Goal: Ask a question

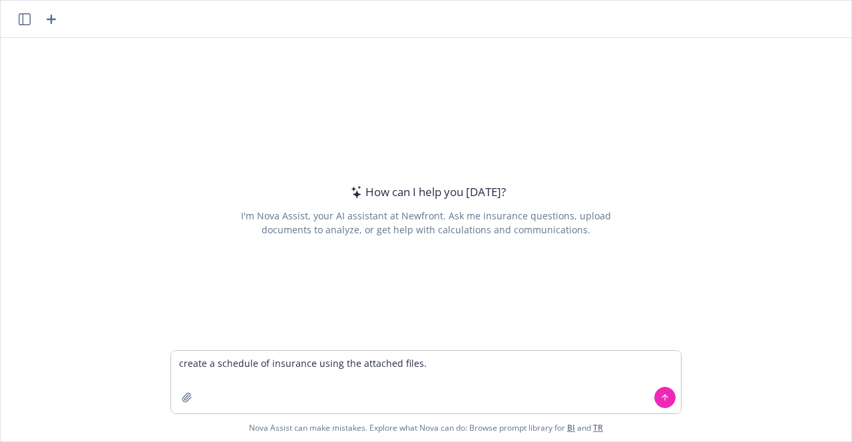
click at [309, 367] on textarea "create a schedule of insurance using the attached files." at bounding box center [426, 382] width 510 height 63
type textarea "create a schedule of insurance in Excel using the attached files."
click at [182, 397] on icon "button" at bounding box center [187, 398] width 11 height 11
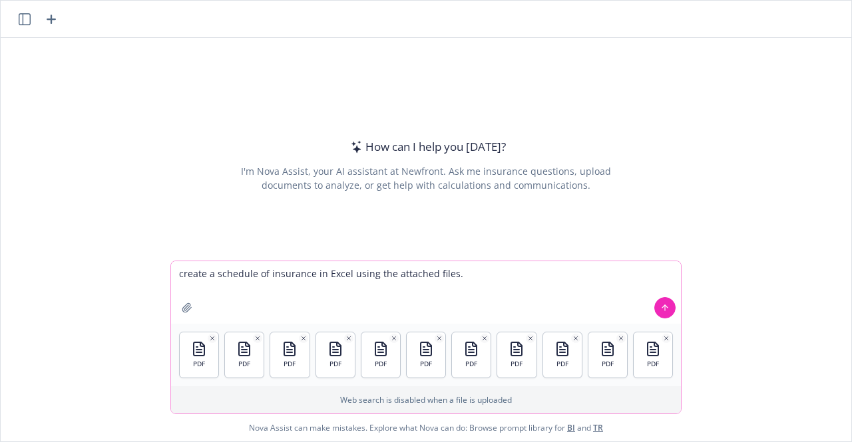
click at [661, 312] on icon at bounding box center [664, 307] width 9 height 9
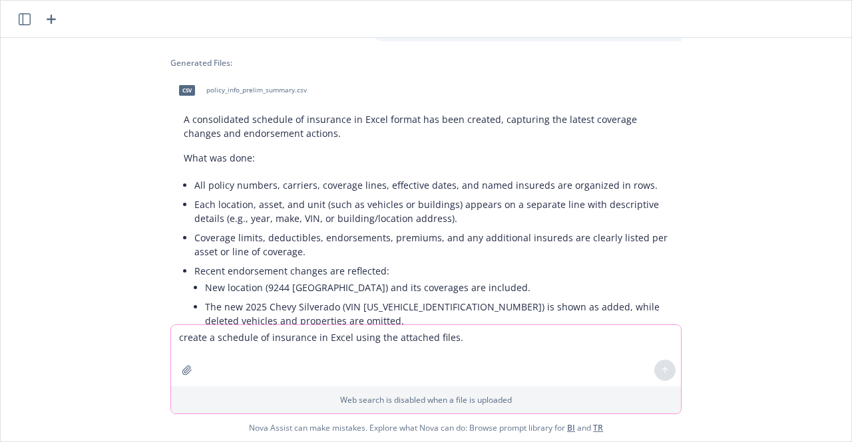
scroll to position [72, 0]
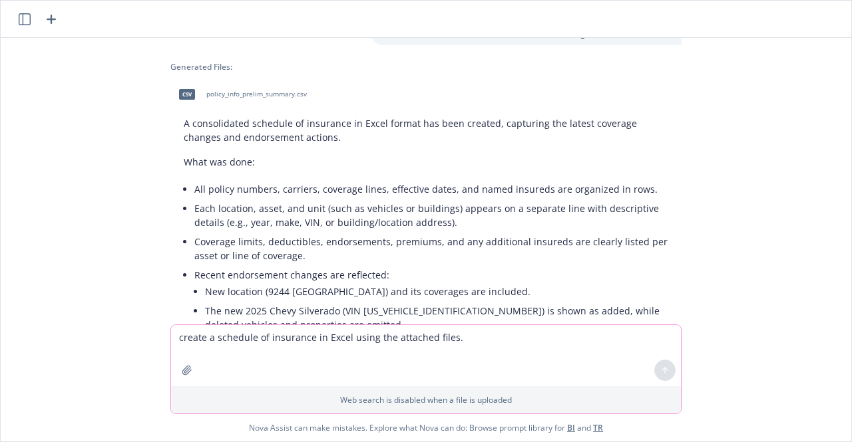
click at [254, 93] on span "policy_info_prelim_summary.csv" at bounding box center [256, 94] width 100 height 9
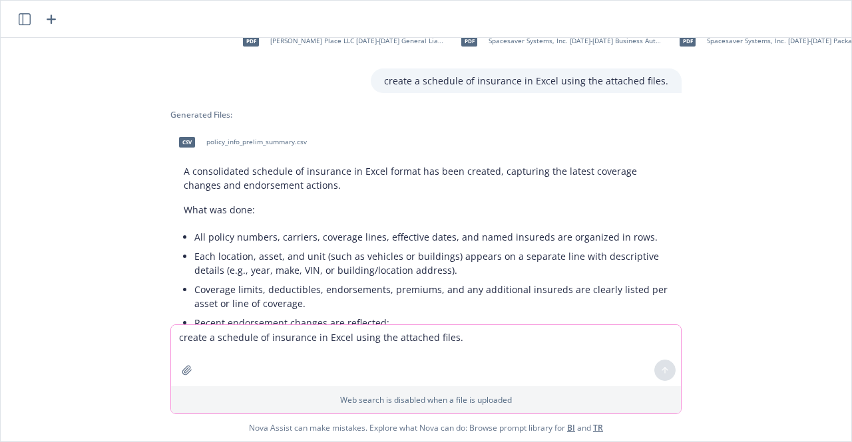
scroll to position [0, 0]
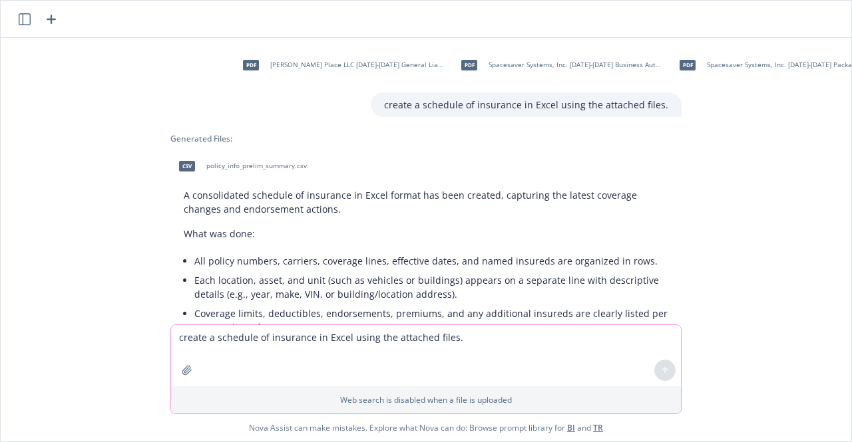
click at [240, 168] on span "policy_info_prelim_summary.csv" at bounding box center [256, 166] width 100 height 9
click at [286, 355] on textarea "create a schedule of insurance in Excel using the attached files." at bounding box center [426, 355] width 510 height 61
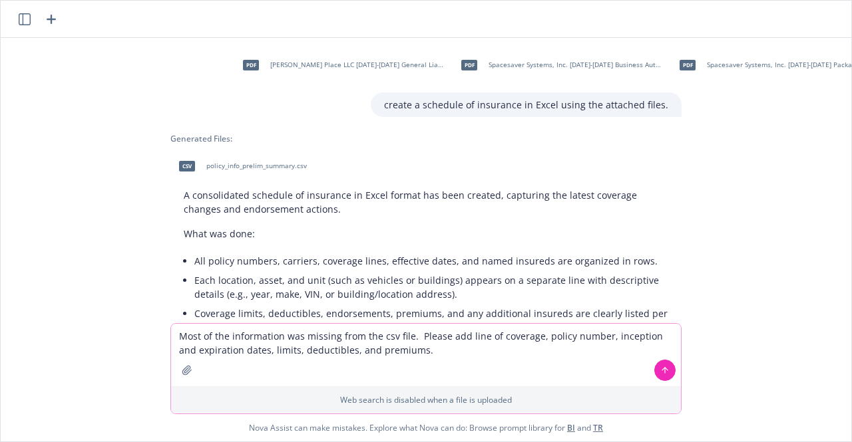
type textarea "Most of the information was missing from the csv file. Please add line of cover…"
click at [660, 373] on icon at bounding box center [664, 370] width 9 height 9
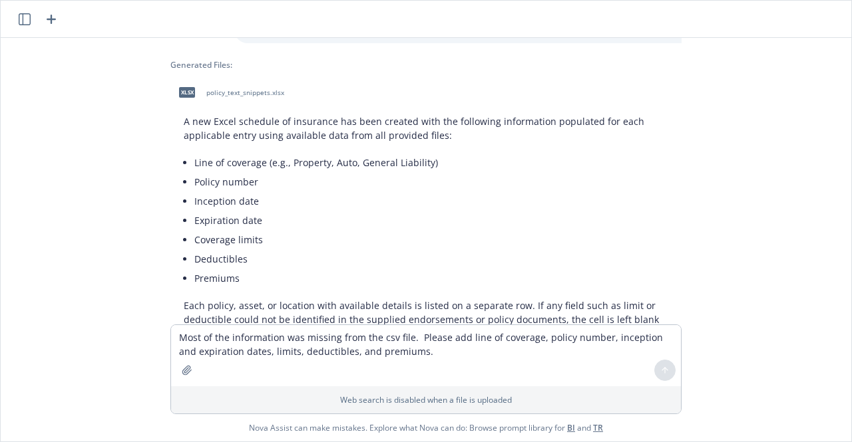
scroll to position [541, 0]
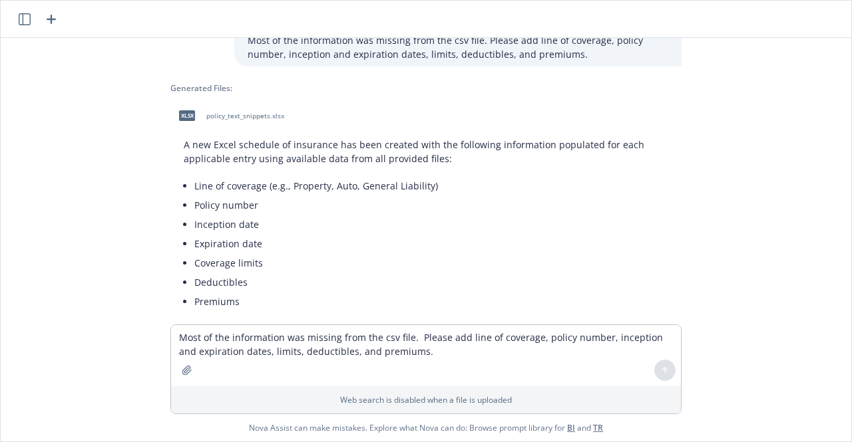
click at [212, 114] on span "policy_text_snippets.xlsx" at bounding box center [245, 116] width 78 height 9
click at [212, 114] on div "xlsx policy_text_snippets.xlsx" at bounding box center [425, 115] width 511 height 33
click at [826, 250] on div "pdf [PERSON_NAME] Place LLC [DATE]-[DATE] General Liability Policy-Renewal.pdf …" at bounding box center [426, 181] width 850 height 287
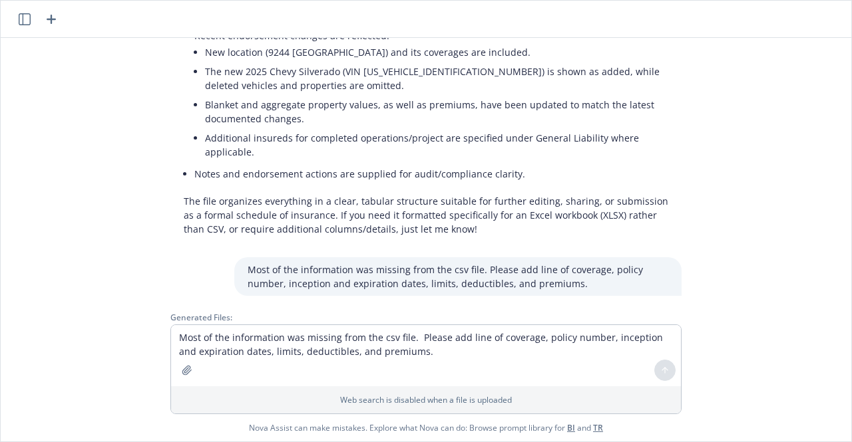
scroll to position [665, 0]
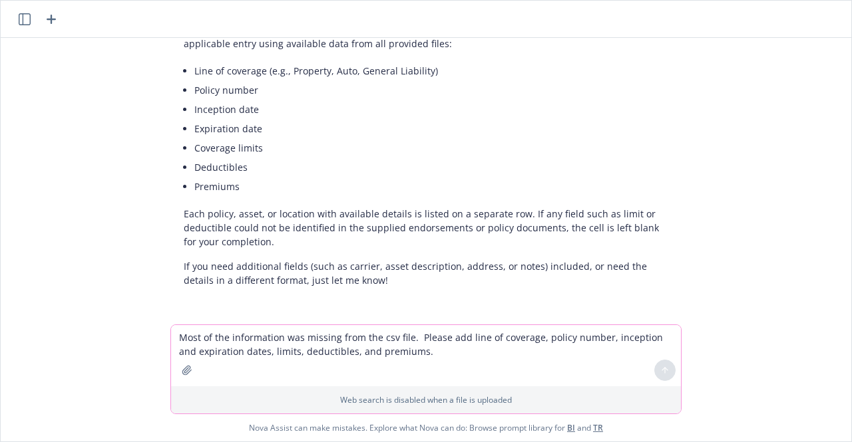
click at [259, 336] on textarea "Most of the information was missing from the csv file. Please add line of cover…" at bounding box center [426, 355] width 510 height 61
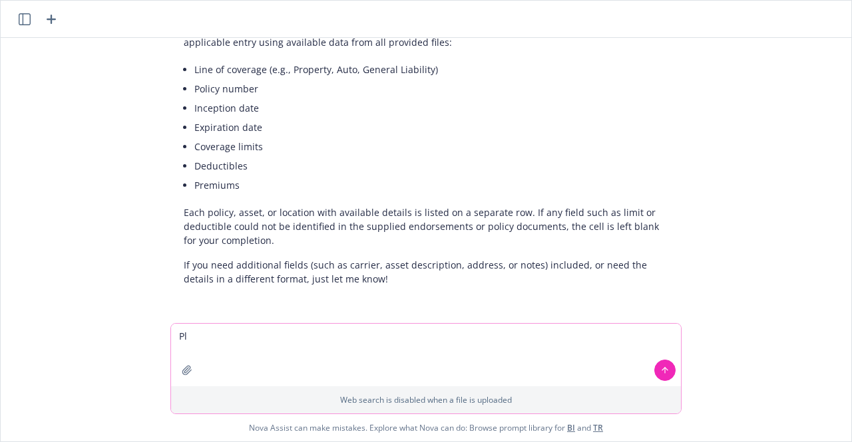
type textarea "P"
type textarea "find the premium pricing and coverage duration in the attached policy."
click at [181, 377] on button "button" at bounding box center [186, 370] width 21 height 21
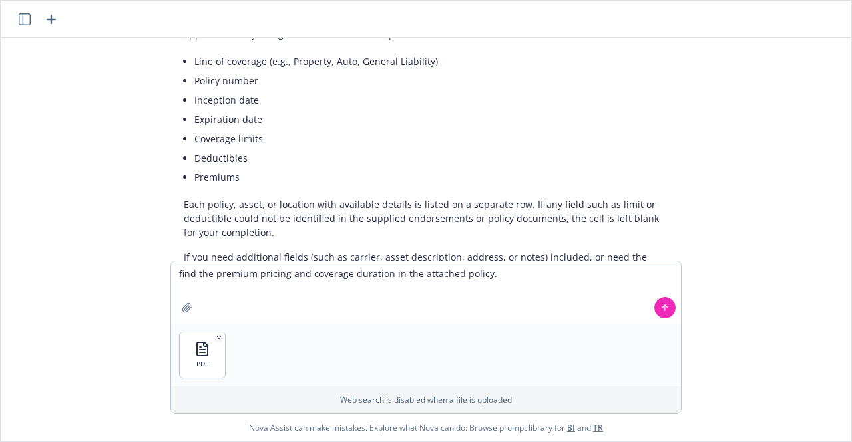
click at [662, 305] on icon at bounding box center [664, 307] width 9 height 9
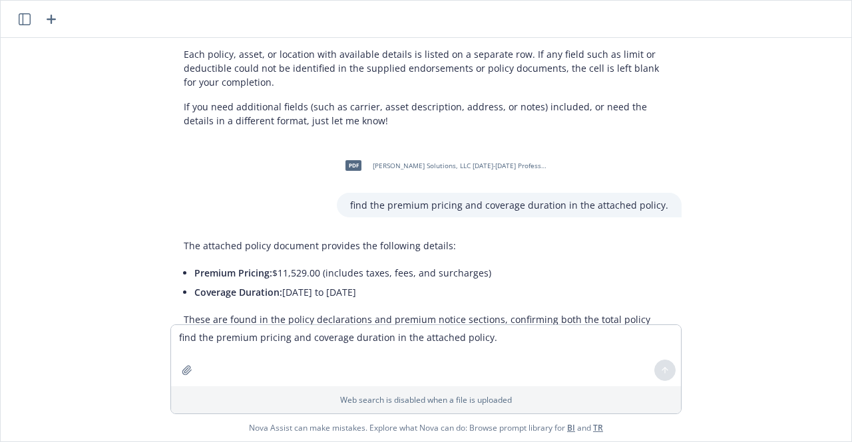
scroll to position [892, 0]
